Goal: Connect with others: Connect with others

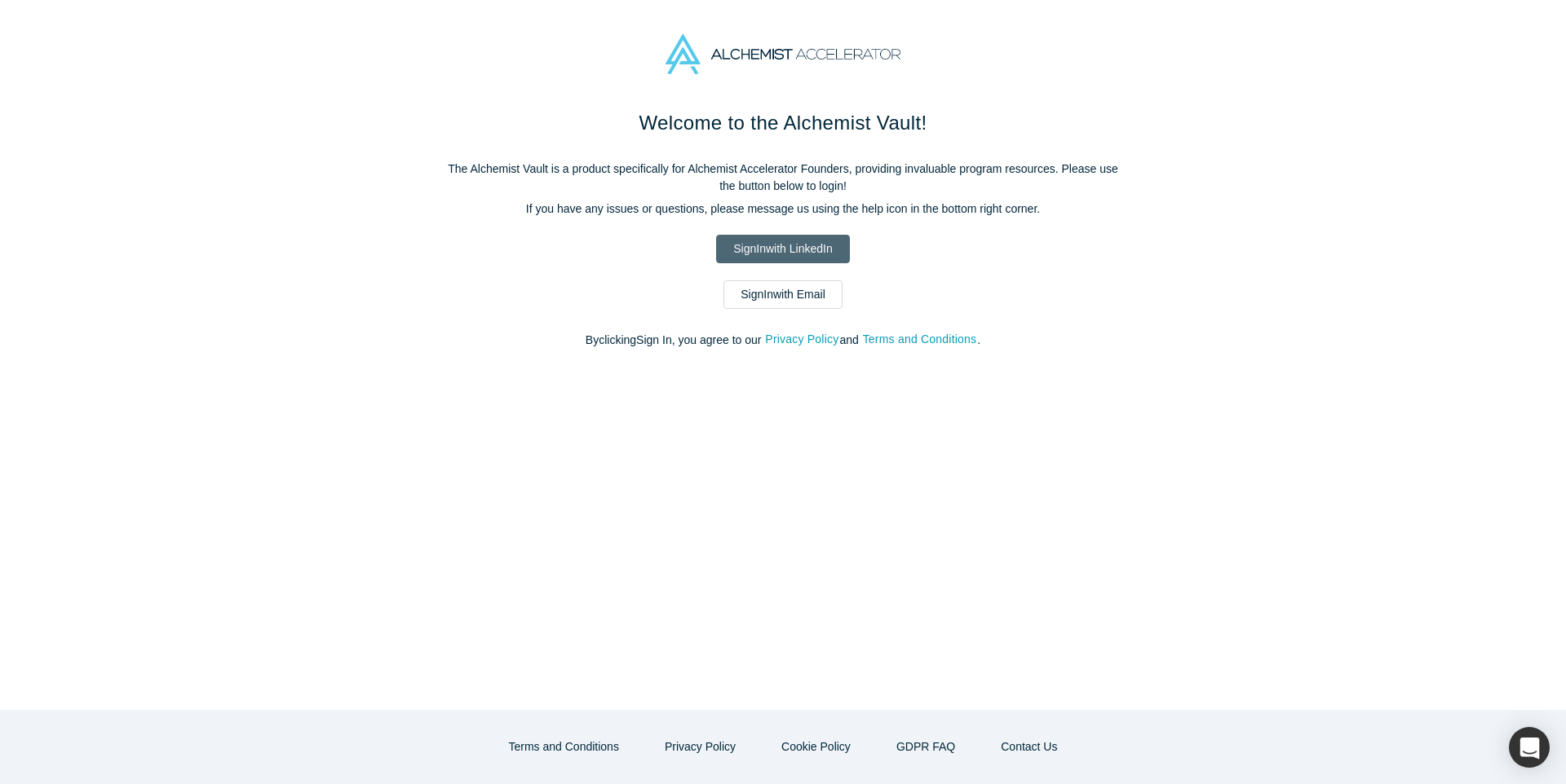
click at [783, 249] on link "Sign In with LinkedIn" at bounding box center [783, 249] width 133 height 29
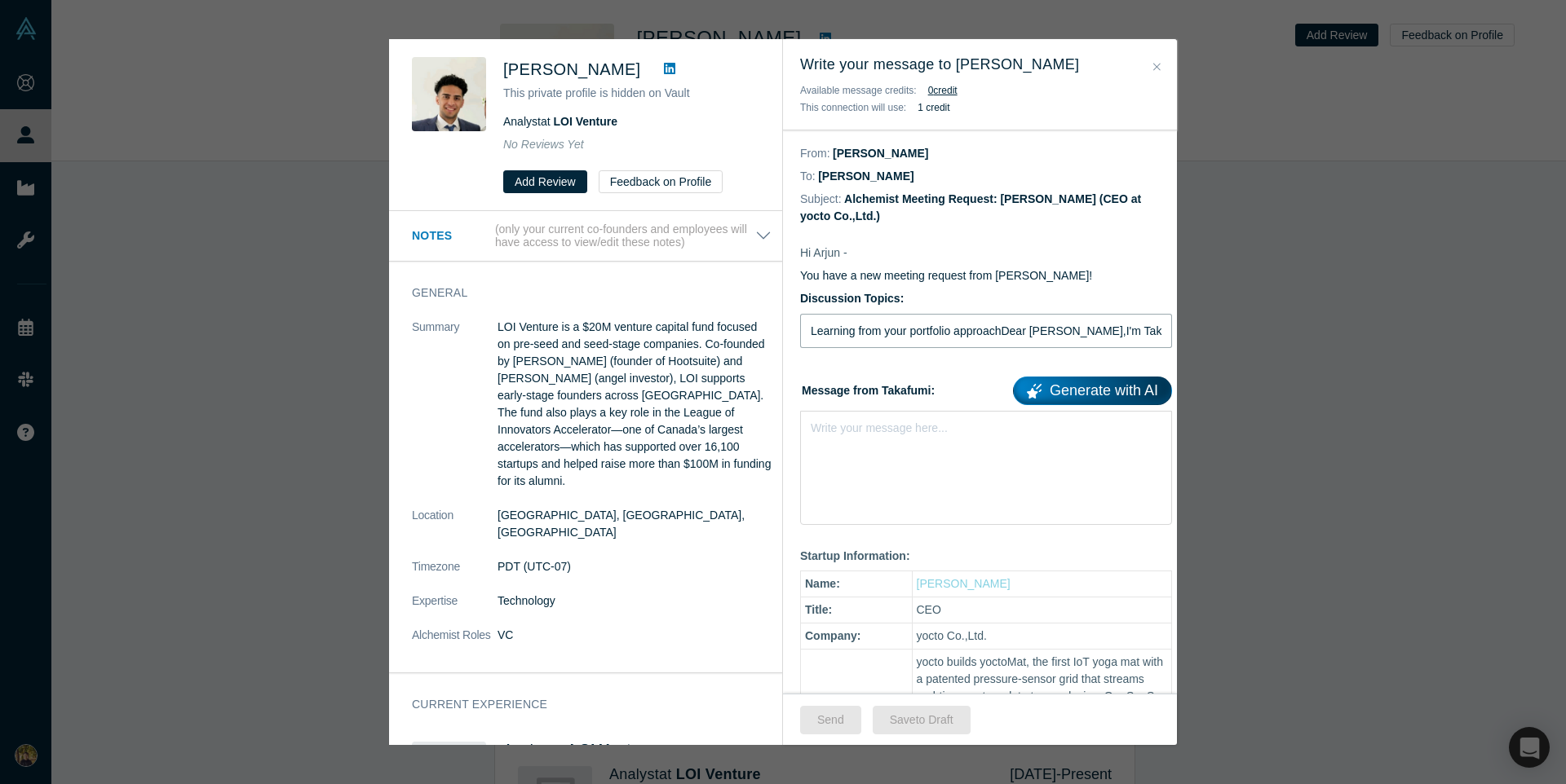
type input "Learning from your portfolio approachDear Arjun Panju,I'm Takafumi from yocto, …"
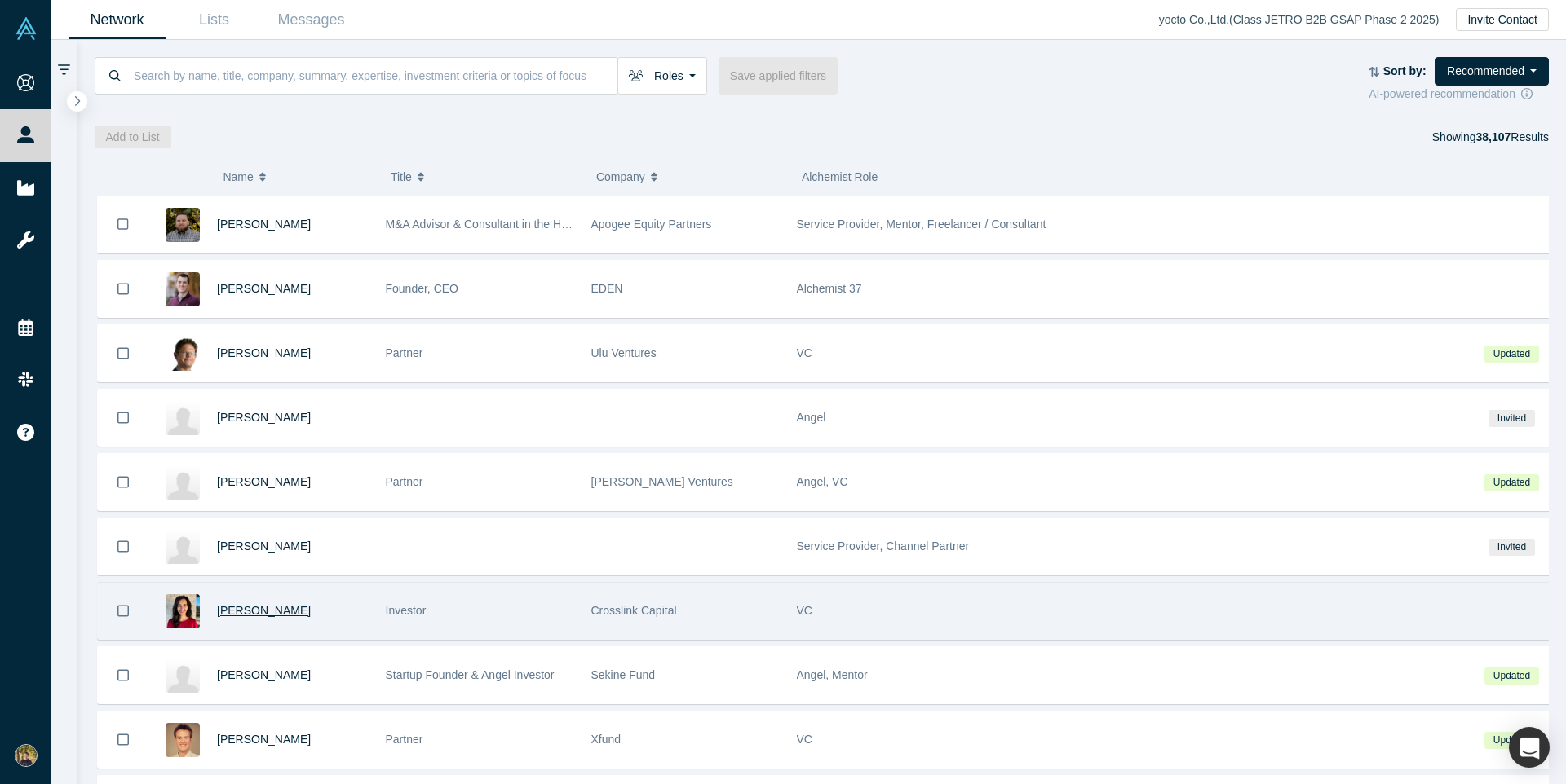
click at [261, 610] on span "[PERSON_NAME]" at bounding box center [264, 610] width 94 height 13
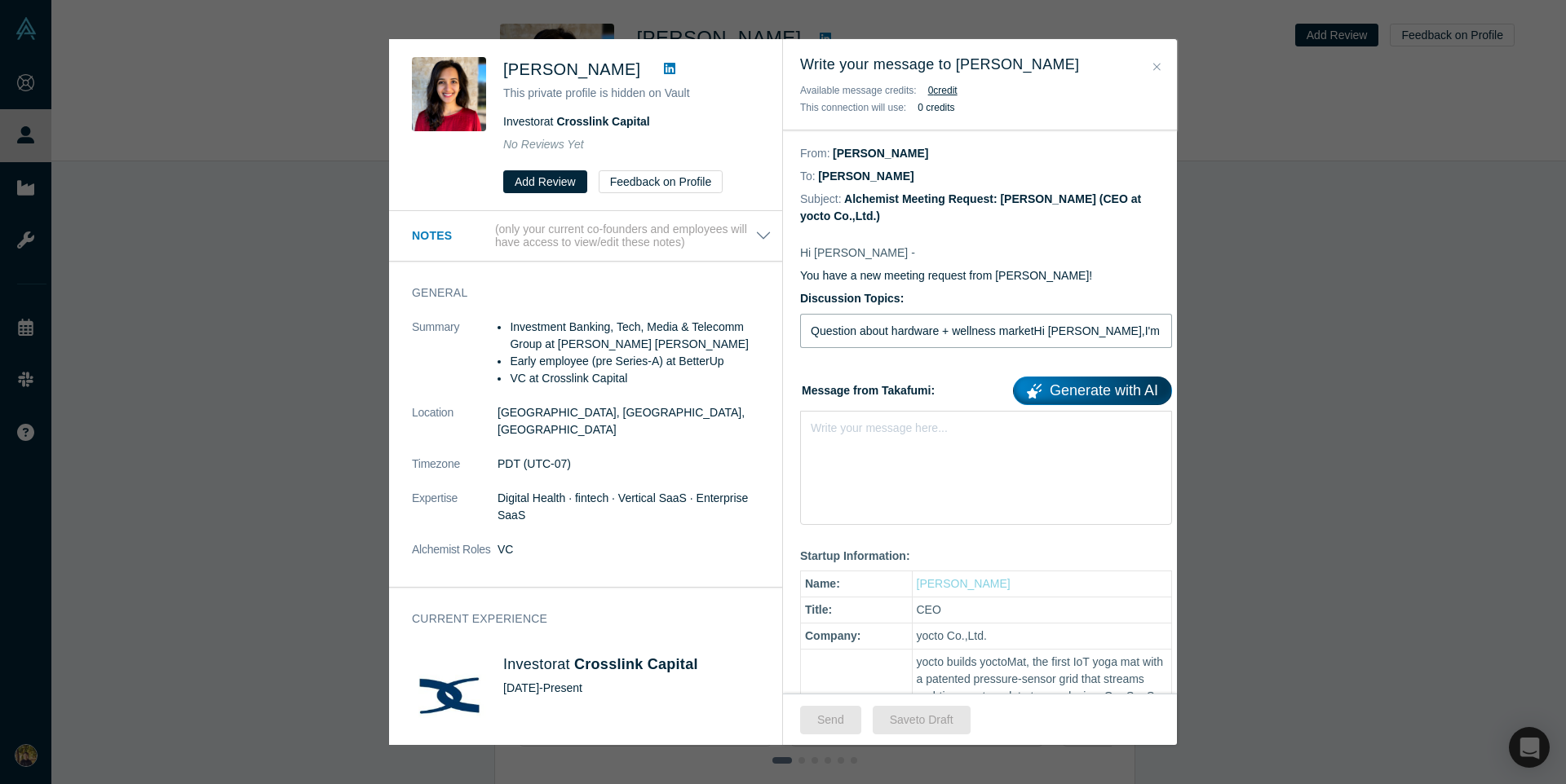
type input "Question about hardware + wellness marketHi Anisha Suterwala,I'm researching ho…"
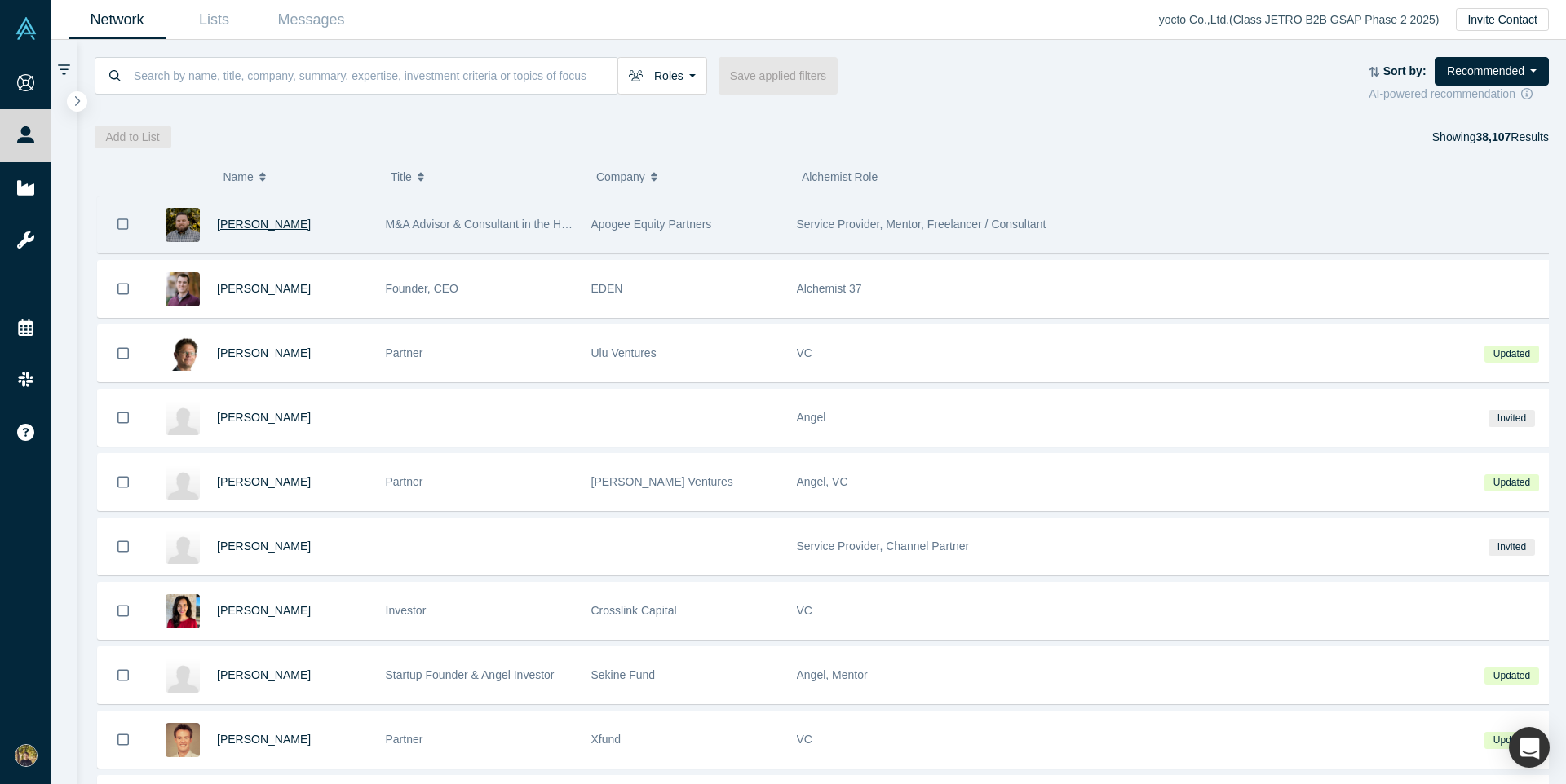
click at [263, 225] on span "[PERSON_NAME]" at bounding box center [264, 224] width 94 height 13
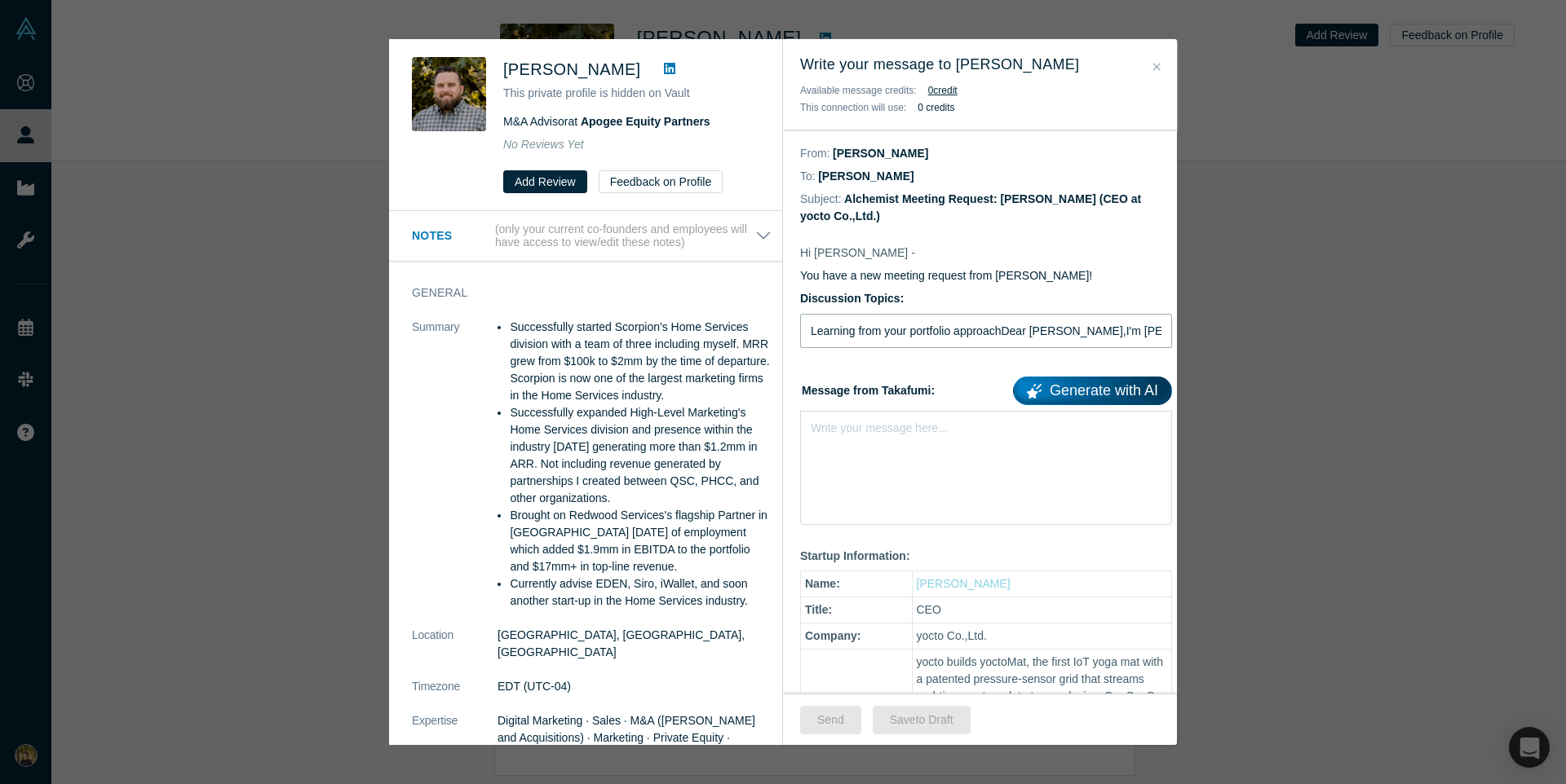
type input "Learning from your portfolio approachDear [PERSON_NAME],I'm [PERSON_NAME] from …"
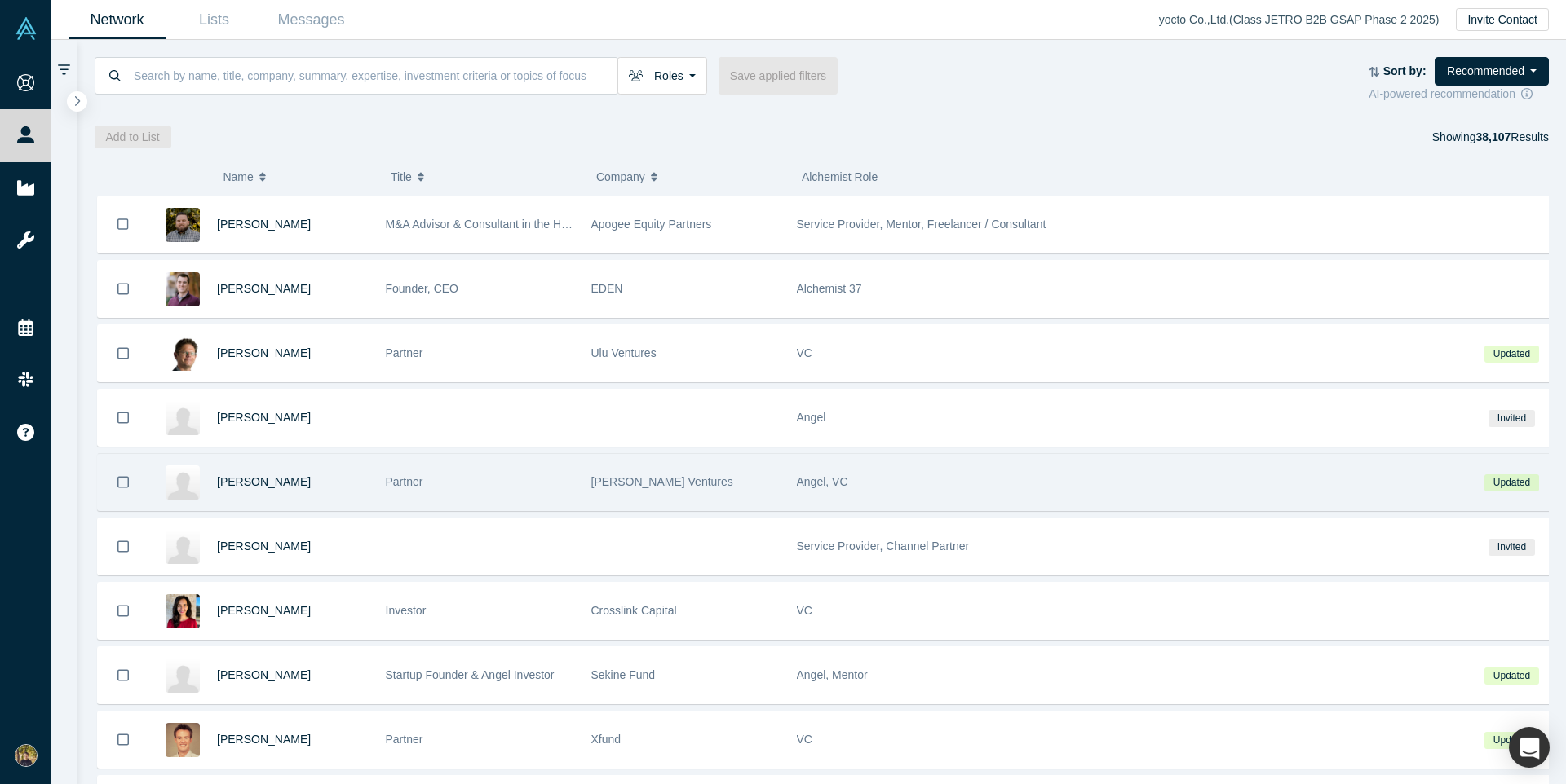
click at [246, 482] on span "[PERSON_NAME]" at bounding box center [264, 482] width 94 height 13
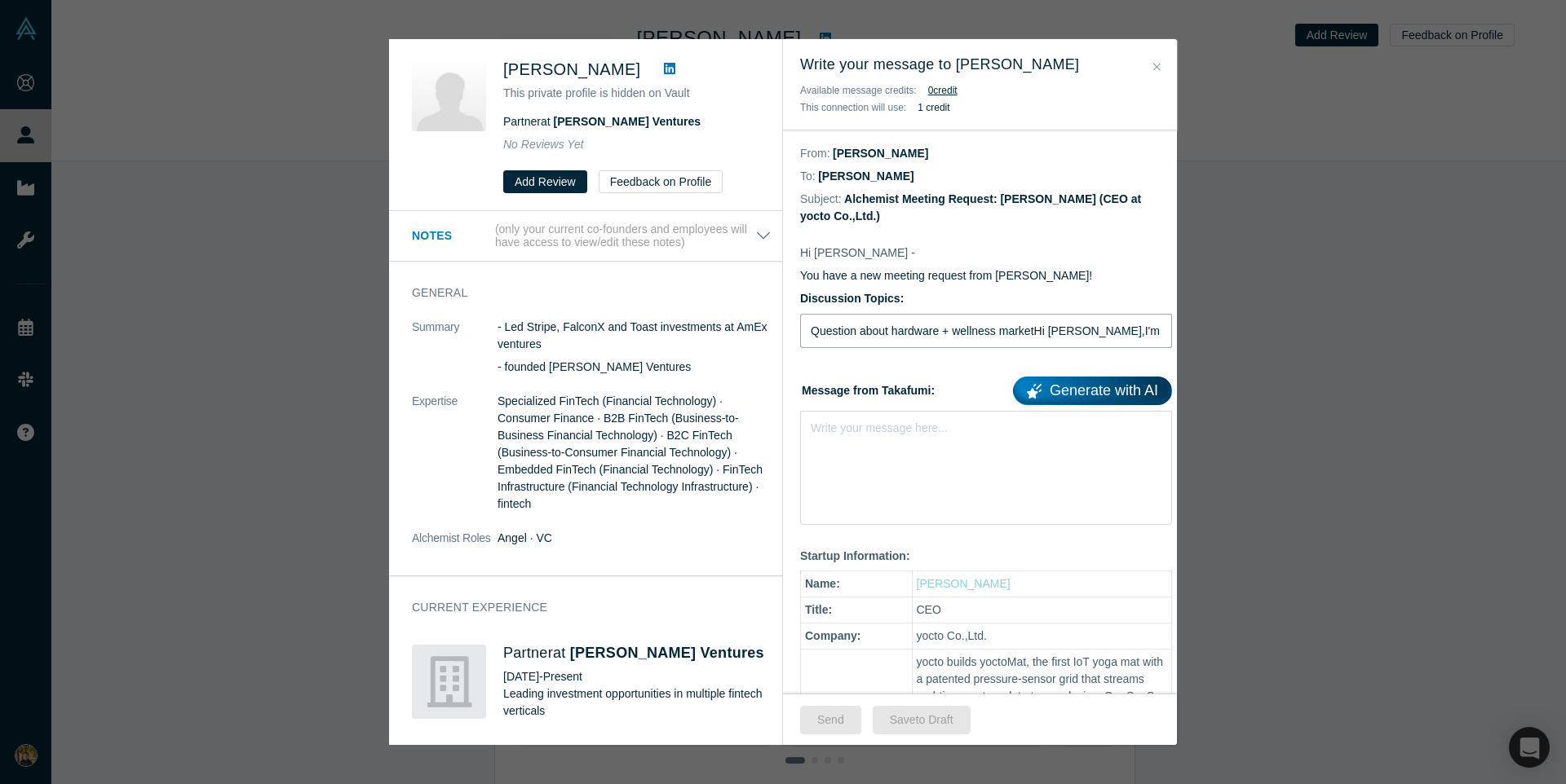
type input "Question about hardware + wellness marketHi Julia Huang,I'm researching how US …"
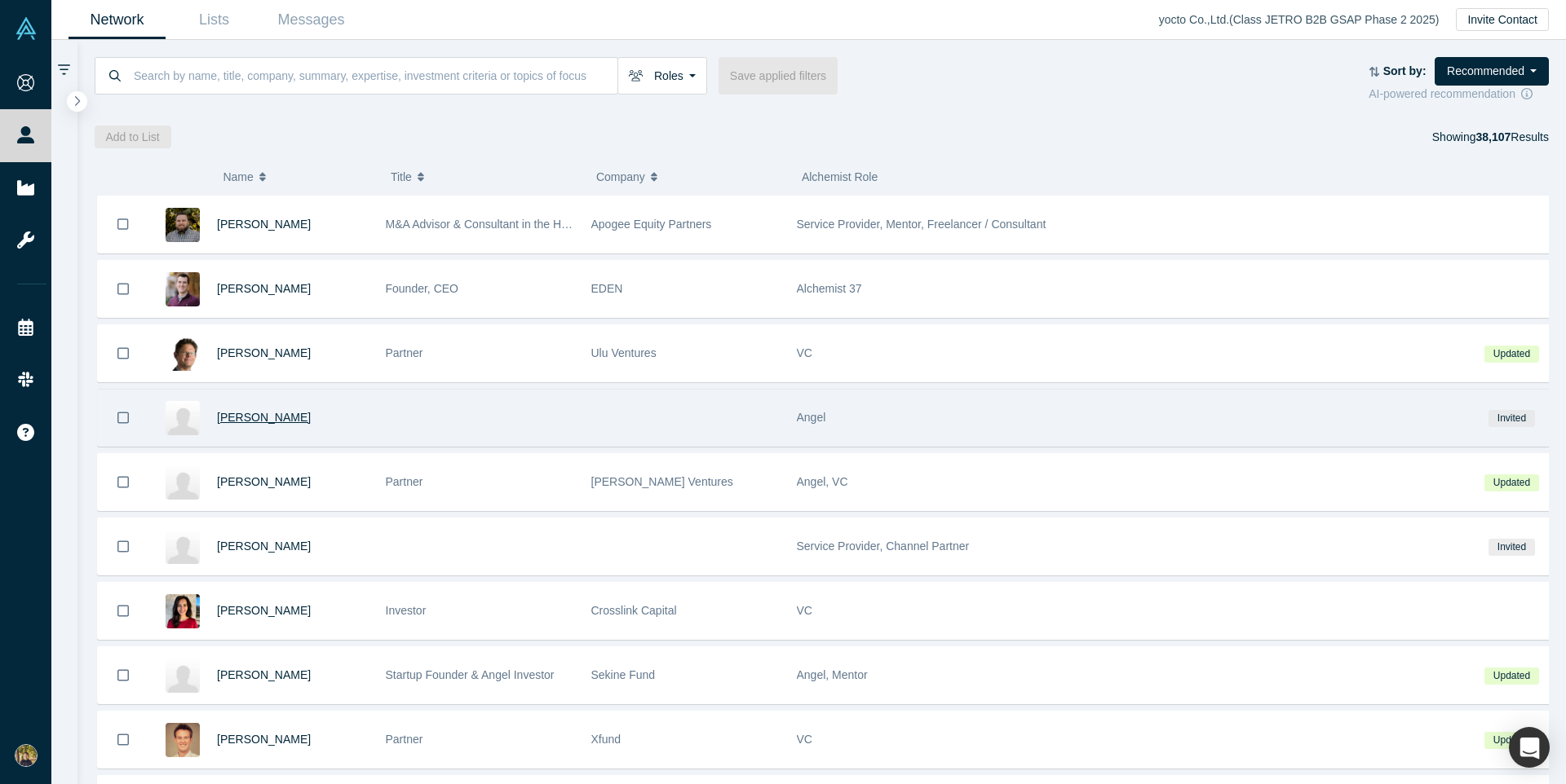
click at [266, 417] on span "[PERSON_NAME]" at bounding box center [264, 417] width 94 height 13
